Goal: Communication & Community: Answer question/provide support

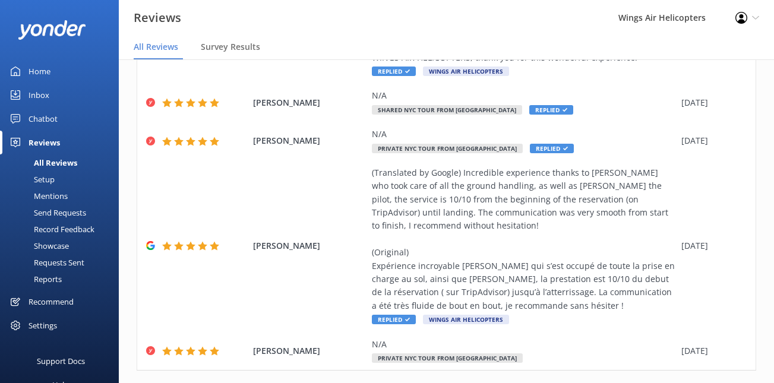
scroll to position [414, 0]
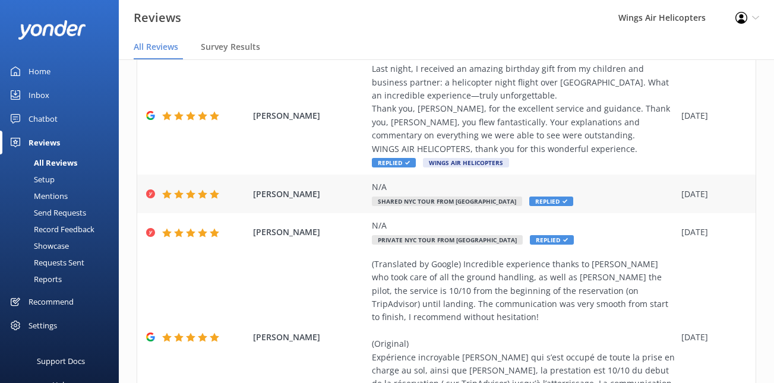
click at [576, 181] on div "N/A Shared NYC Tour from [GEOGRAPHIC_DATA] Replied" at bounding box center [524, 194] width 304 height 27
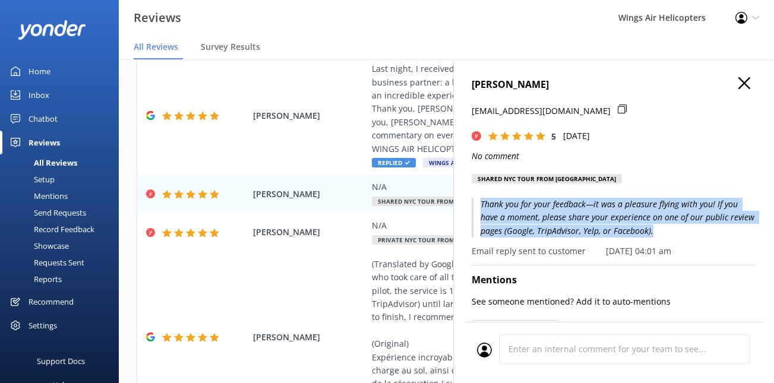
drag, startPoint x: 479, startPoint y: 204, endPoint x: 751, endPoint y: 235, distance: 273.3
click at [751, 235] on p "Thank you for your feedback—it was a pleasure flying with you! If you have a mo…" at bounding box center [614, 218] width 285 height 40
copy p "Thank you for your feedback—it was a pleasure flying with you! If you have a mo…"
click at [749, 83] on icon "button" at bounding box center [744, 83] width 12 height 12
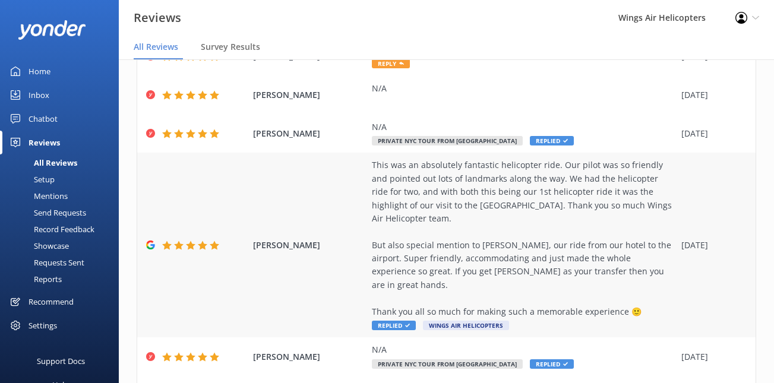
scroll to position [0, 0]
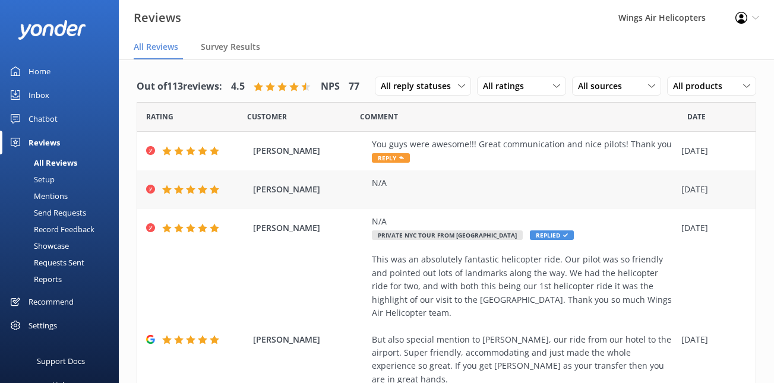
click at [502, 171] on div "[PERSON_NAME] N/A [DATE]" at bounding box center [446, 190] width 618 height 39
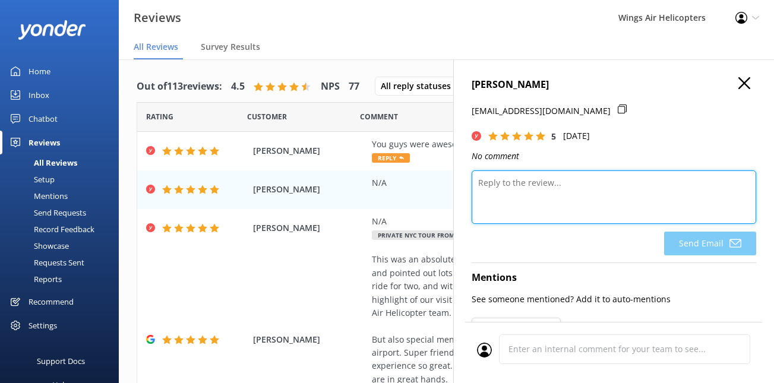
click at [557, 206] on textarea at bounding box center [614, 197] width 285 height 53
paste textarea "Thank you for your feedback—it was a pleasure flying with you! If you have a mo…"
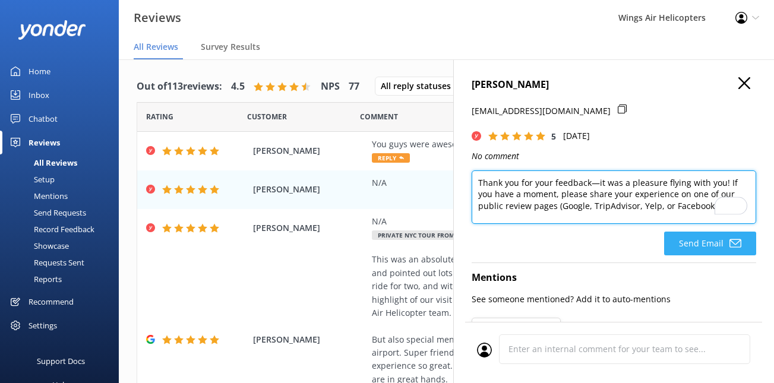
type textarea "Thank you for your feedback—it was a pleasure flying with you! If you have a mo…"
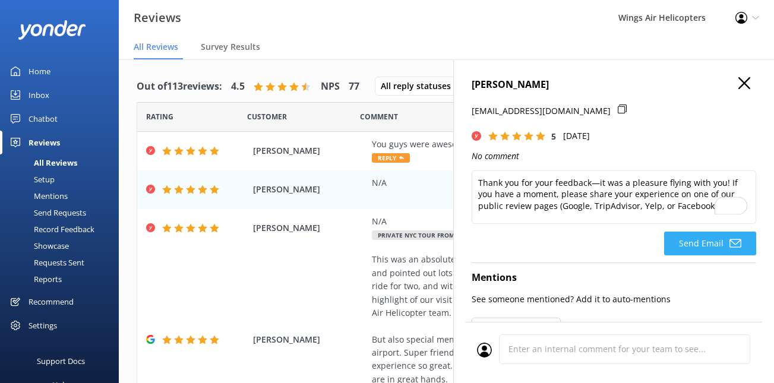
click at [692, 247] on button "Send Email" at bounding box center [710, 244] width 92 height 24
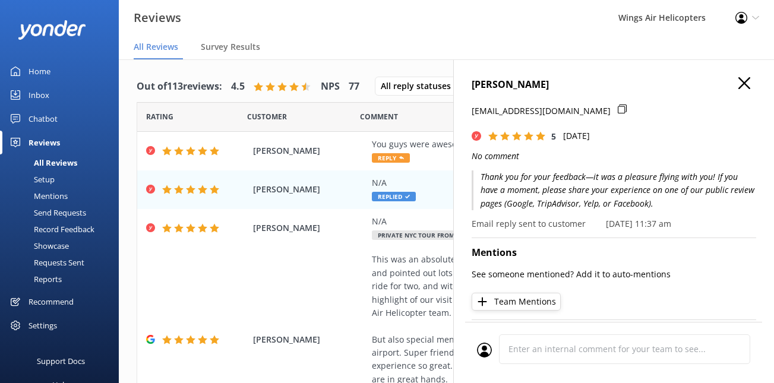
click at [748, 78] on icon "button" at bounding box center [744, 83] width 12 height 12
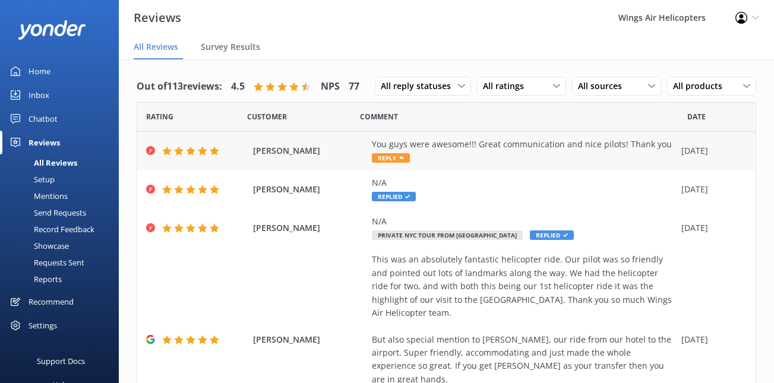
click at [573, 154] on div "You guys were awesome!!! Great communication and nice pilots! Thank you Reply" at bounding box center [524, 151] width 304 height 27
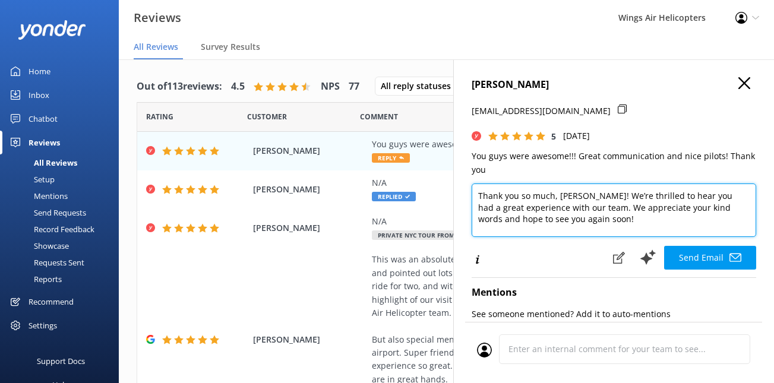
click at [576, 200] on textarea "Thank you so much, [PERSON_NAME]! We’re thrilled to hear you had a great experi…" at bounding box center [614, 210] width 285 height 53
paste textarea "for your feedback—it was a pleasure flying with you! If you have a moment, plea…"
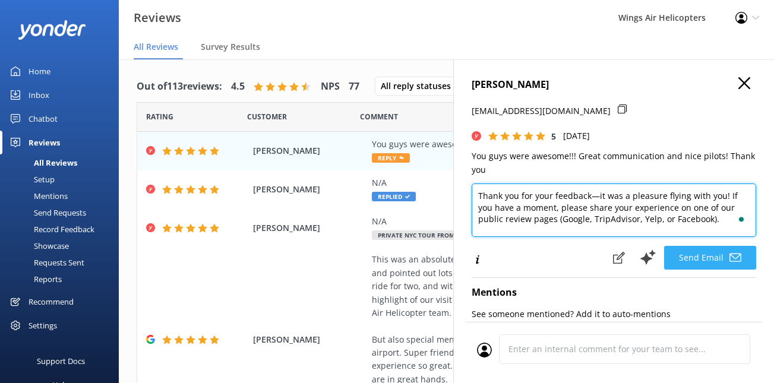
type textarea "Thank you for your feedback—it was a pleasure flying with you! If you have a mo…"
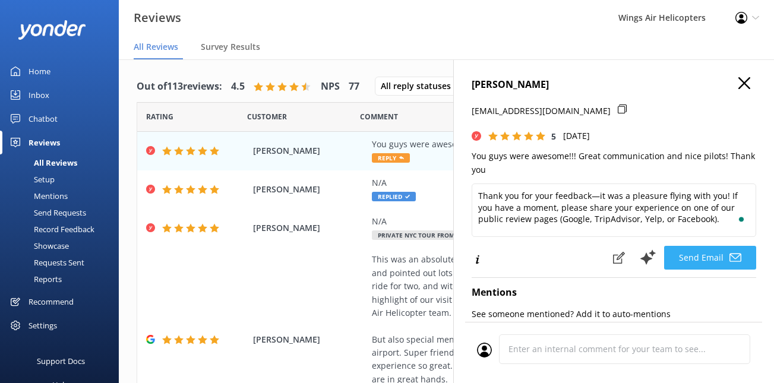
click at [686, 263] on button "Send Email" at bounding box center [710, 258] width 92 height 24
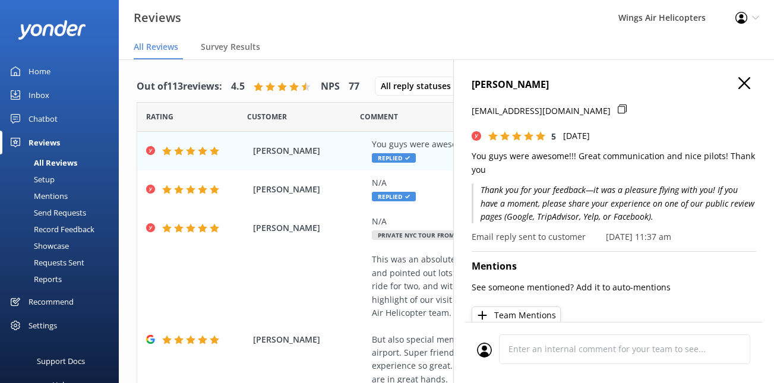
click at [747, 80] on use "button" at bounding box center [744, 83] width 12 height 12
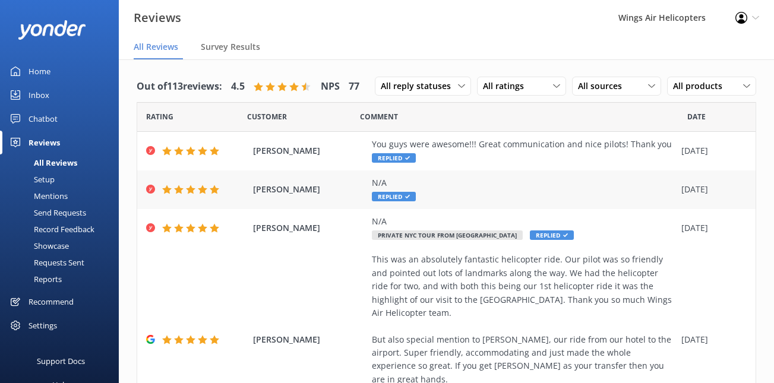
click at [628, 197] on div "N/A Replied" at bounding box center [524, 189] width 304 height 27
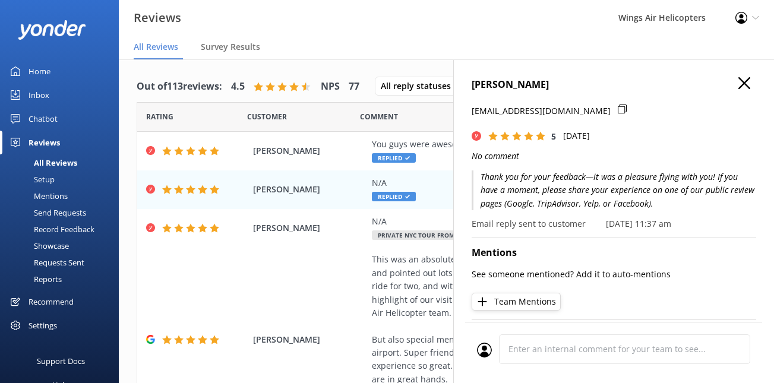
click at [750, 84] on icon "button" at bounding box center [744, 83] width 12 height 12
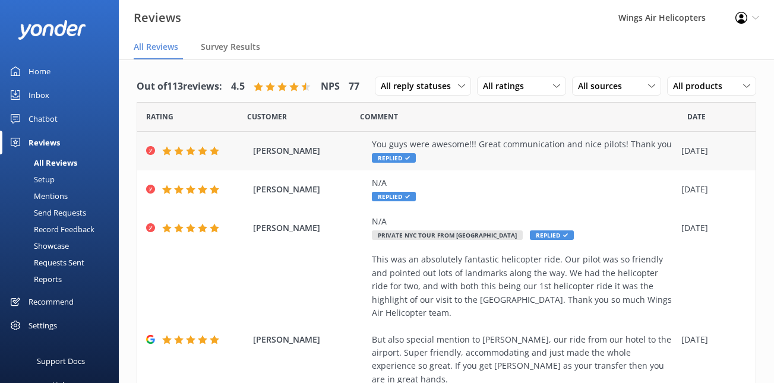
click at [583, 145] on div "You guys were awesome!!! Great communication and nice pilots! Thank you" at bounding box center [524, 144] width 304 height 13
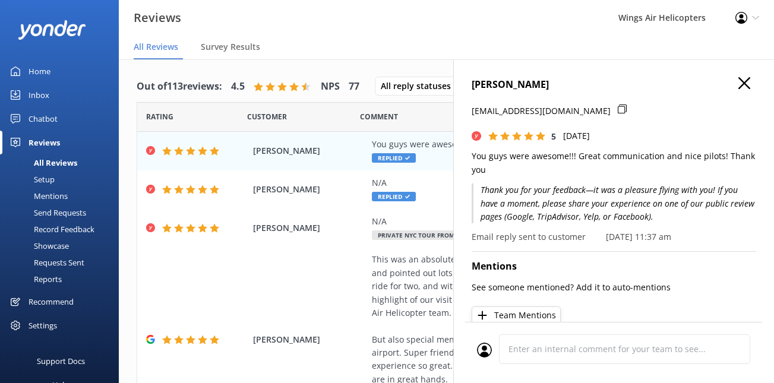
click at [744, 78] on icon "button" at bounding box center [744, 83] width 12 height 12
